Goal: Register for event/course

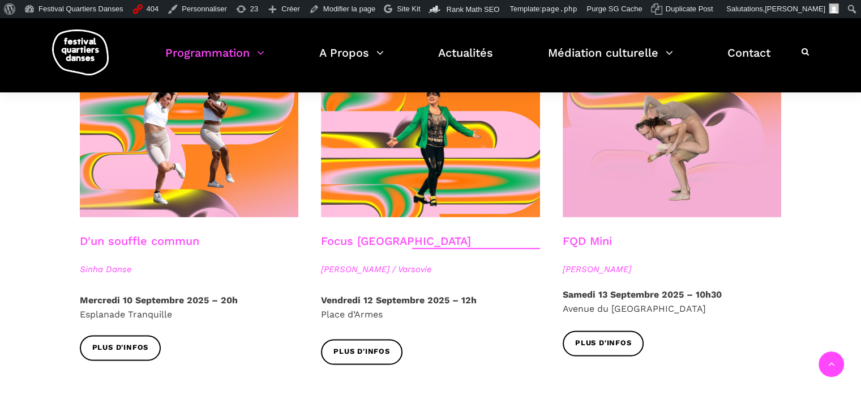
scroll to position [1296, 0]
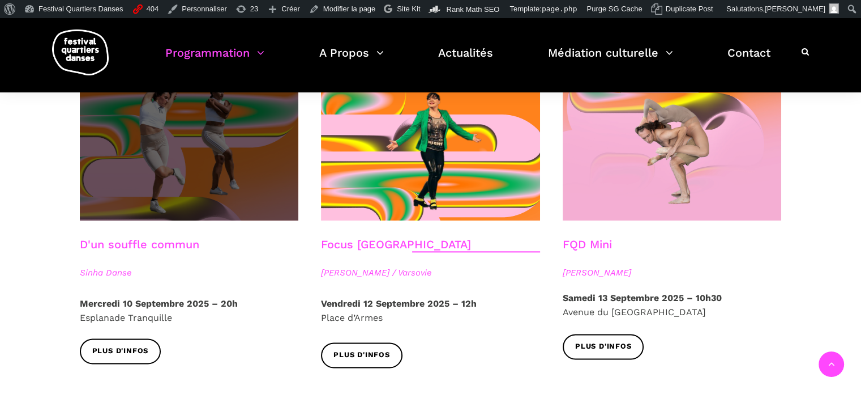
click at [232, 160] on span at bounding box center [189, 146] width 219 height 147
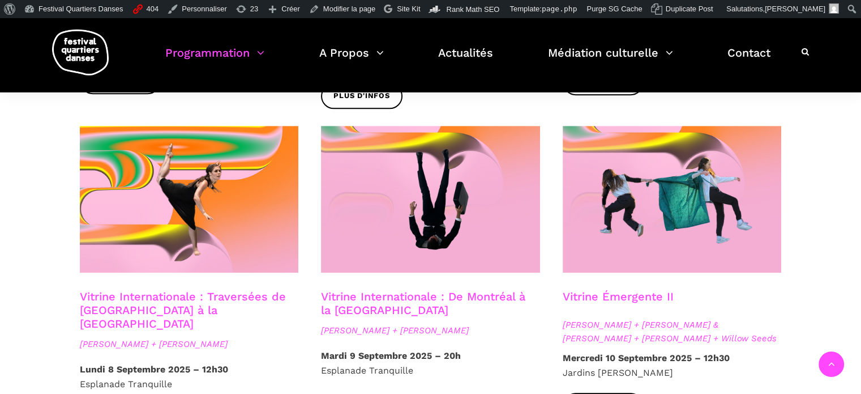
scroll to position [928, 0]
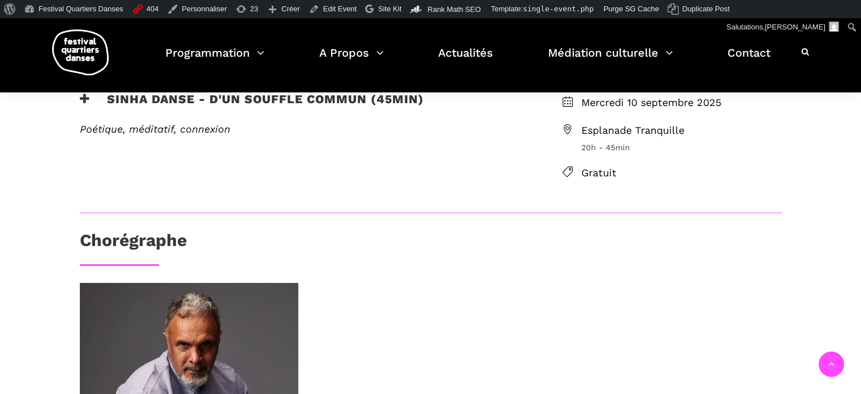
scroll to position [318, 0]
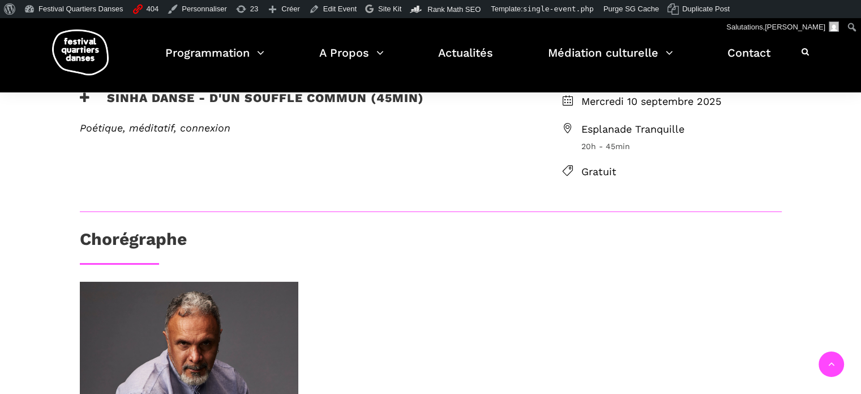
click at [357, 196] on div "Au programme Sinha Danse - D'un souffle commun (45min) Poétique, méditatif, con…" at bounding box center [430, 286] width 747 height 502
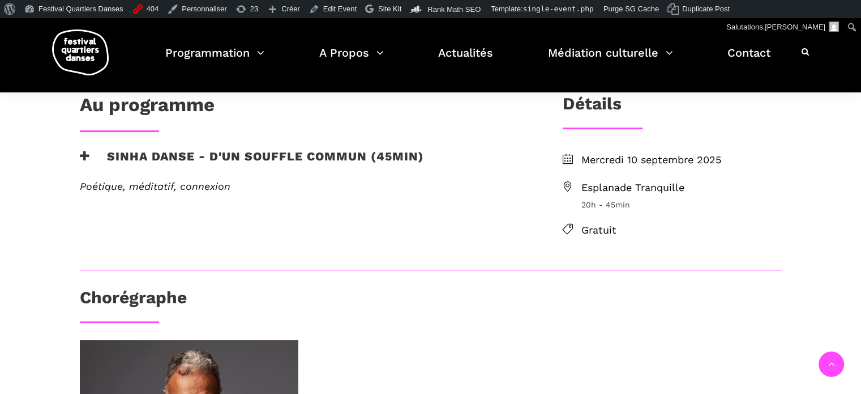
scroll to position [258, 0]
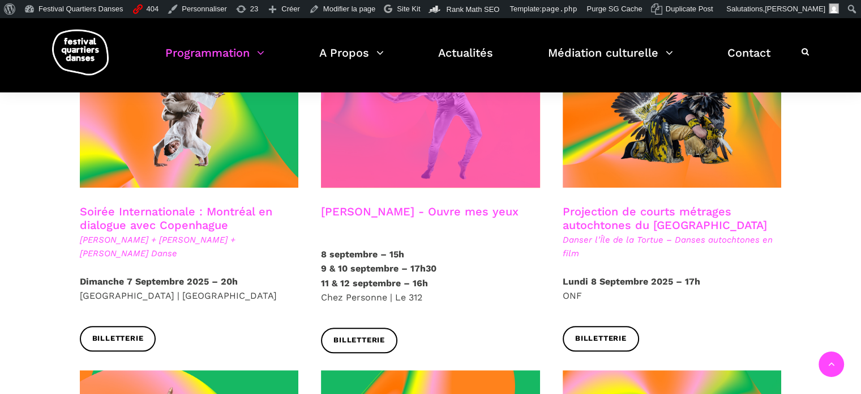
scroll to position [674, 0]
